Goal: Find specific page/section: Find specific page/section

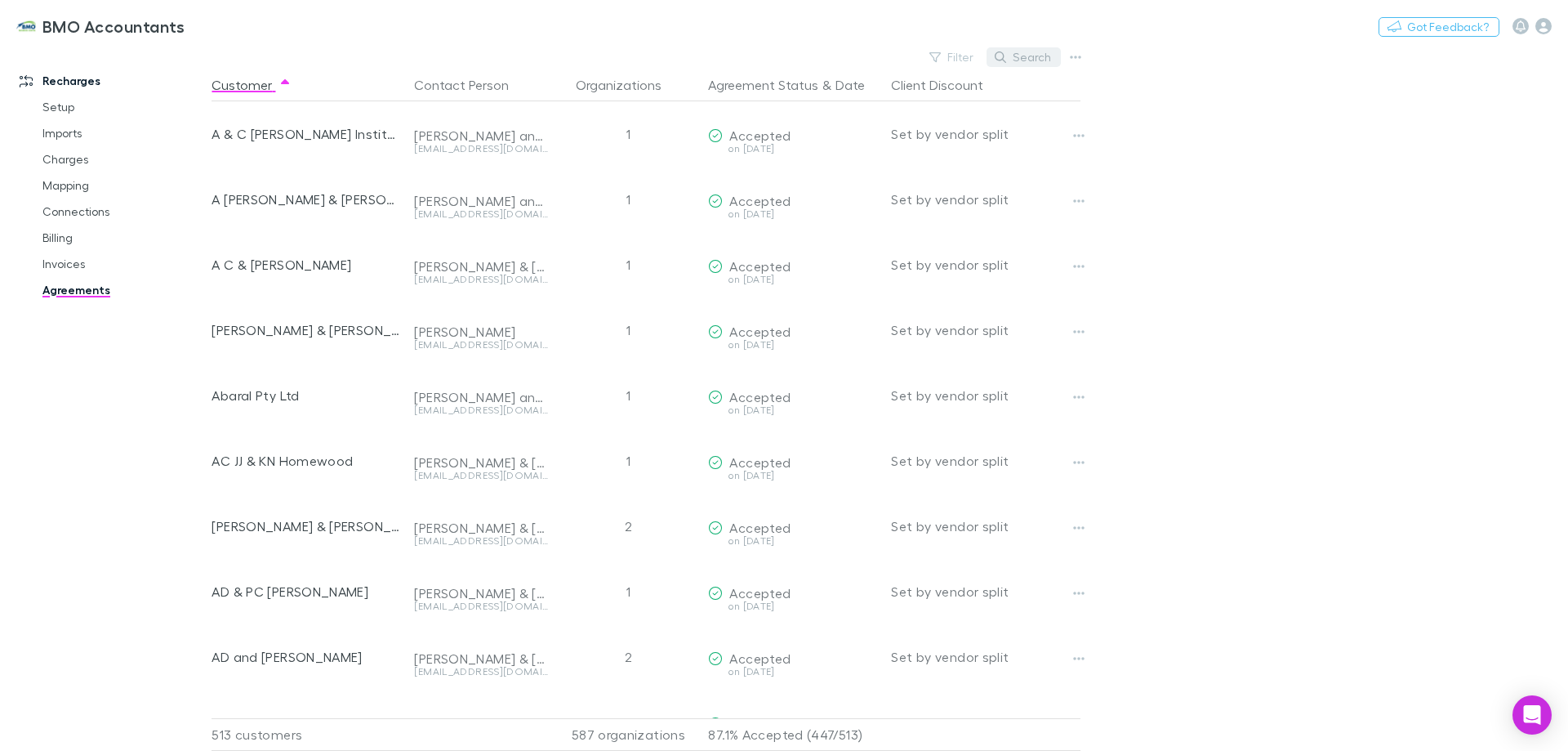
click at [1032, 61] on button "Search" at bounding box center [1023, 57] width 74 height 19
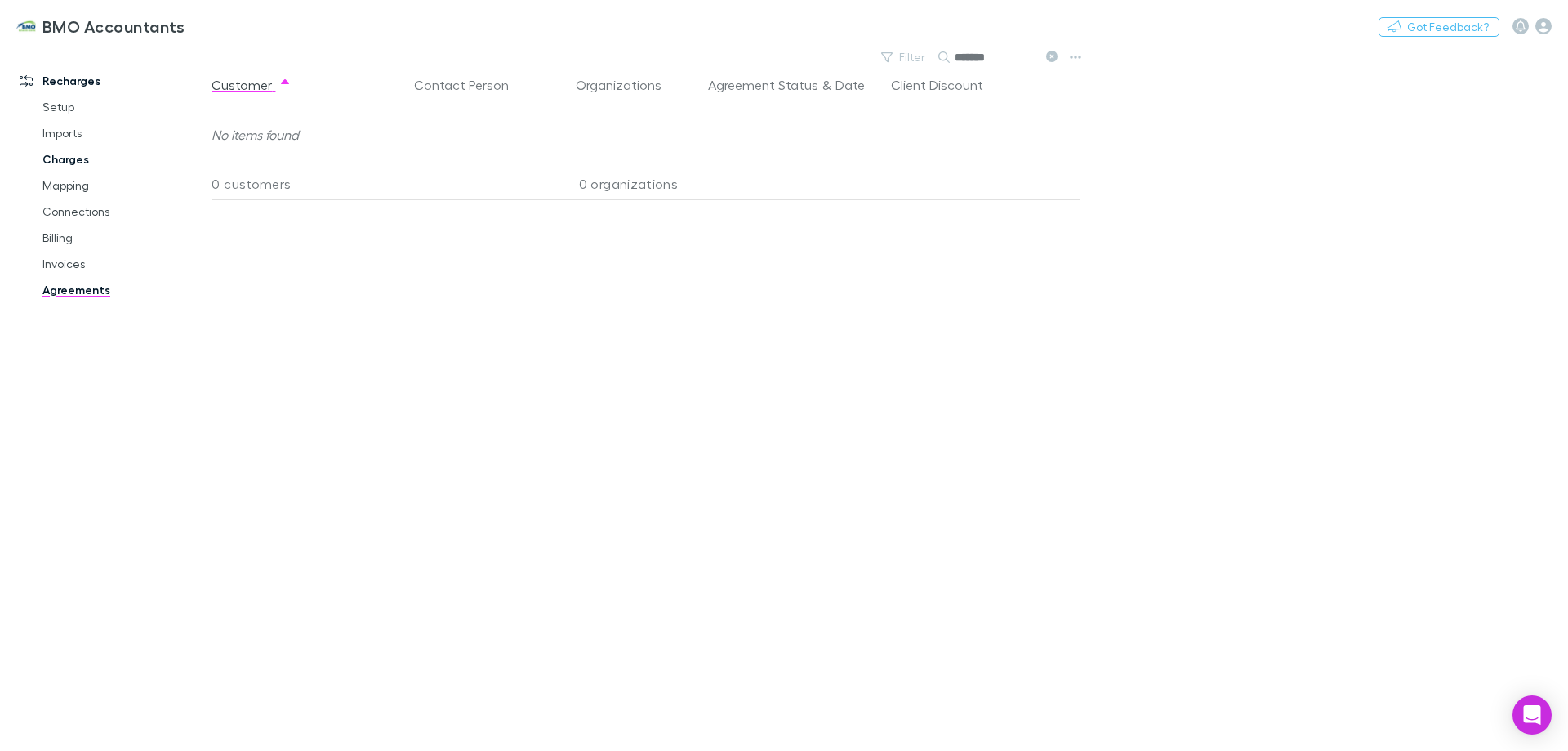
type input "*******"
click at [78, 158] on link "Charges" at bounding box center [123, 159] width 195 height 26
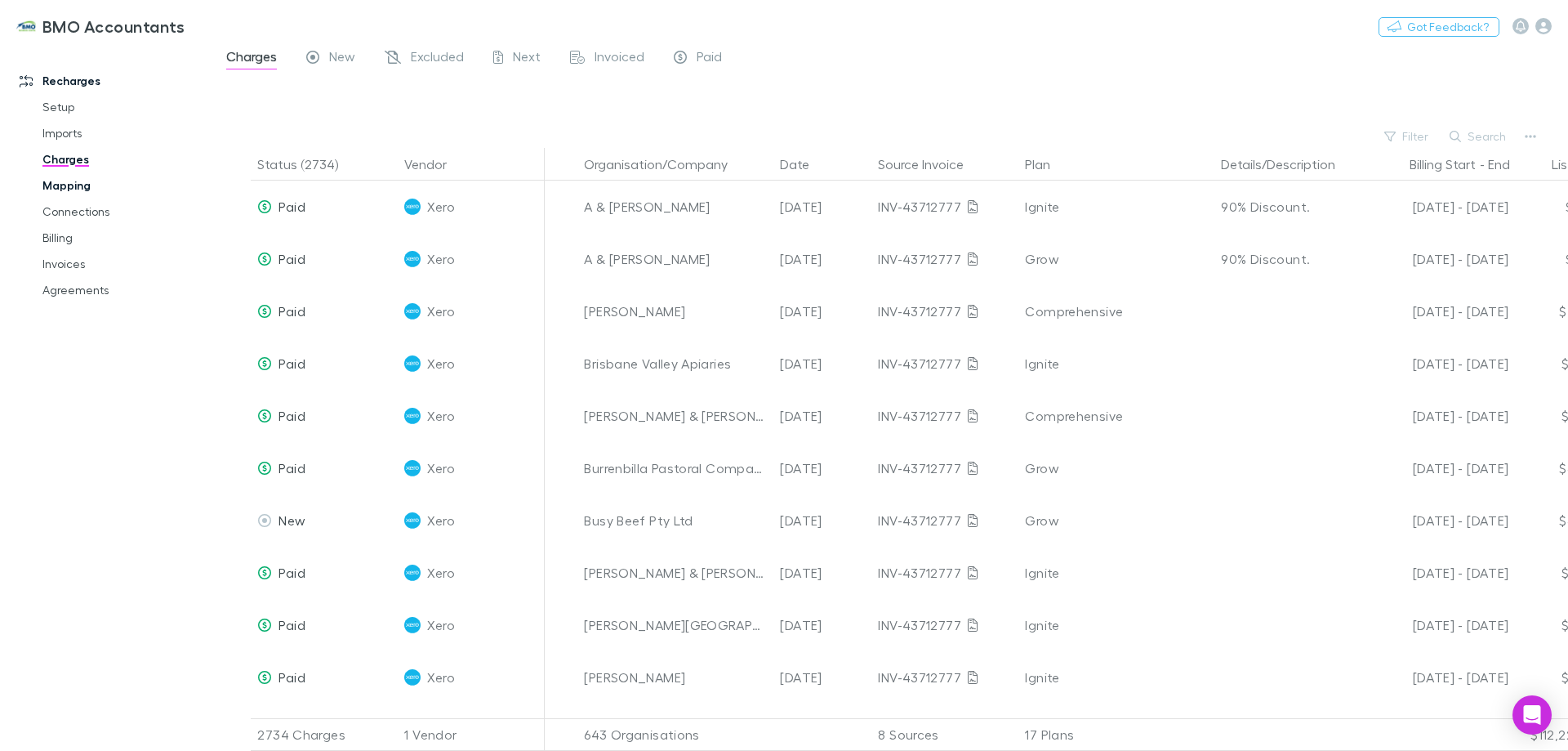
click at [71, 184] on link "Mapping" at bounding box center [123, 185] width 195 height 26
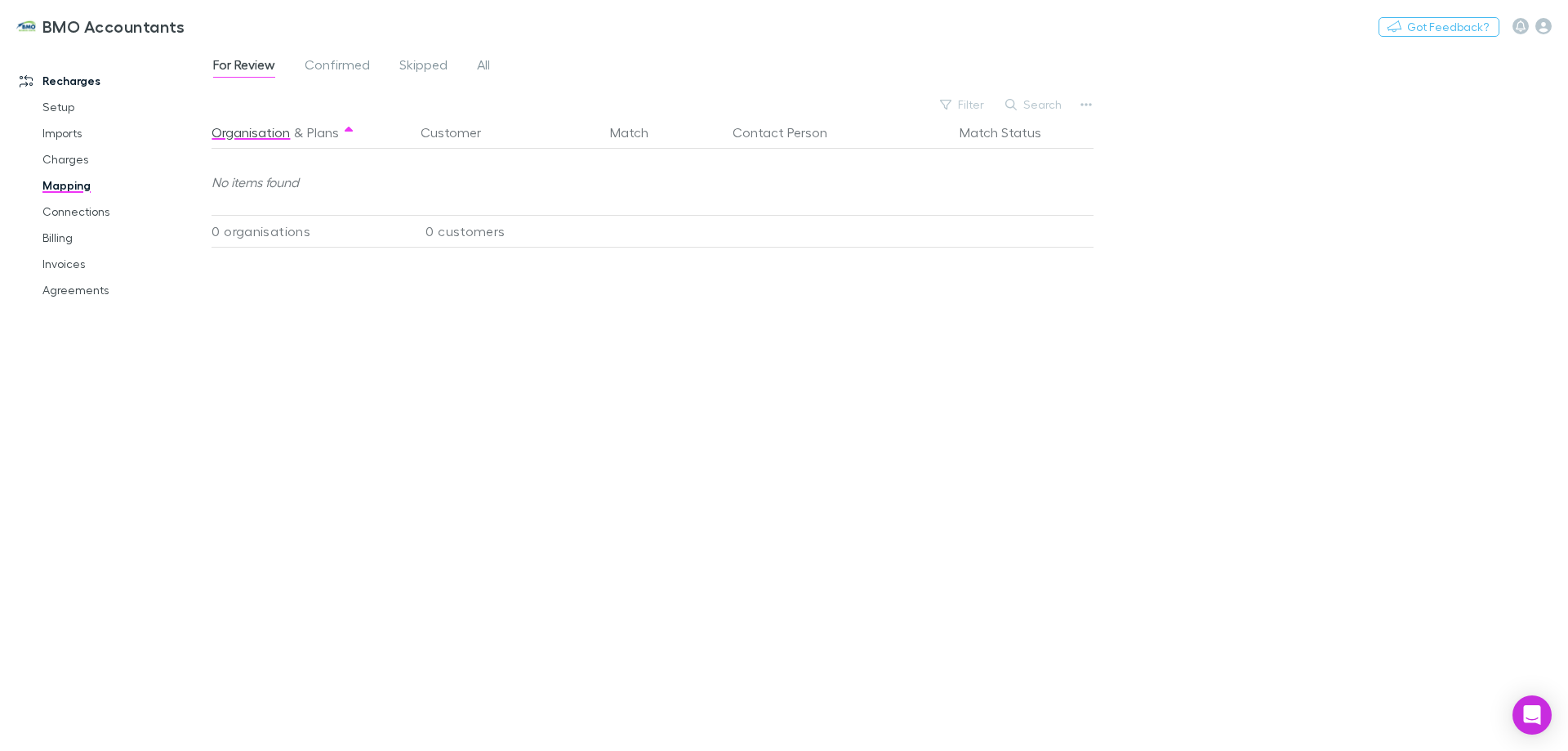
drag, startPoint x: 59, startPoint y: 293, endPoint x: 31, endPoint y: 747, distance: 454.9
click at [59, 293] on link "Agreements" at bounding box center [123, 289] width 195 height 26
